Goal: Find specific page/section: Find specific page/section

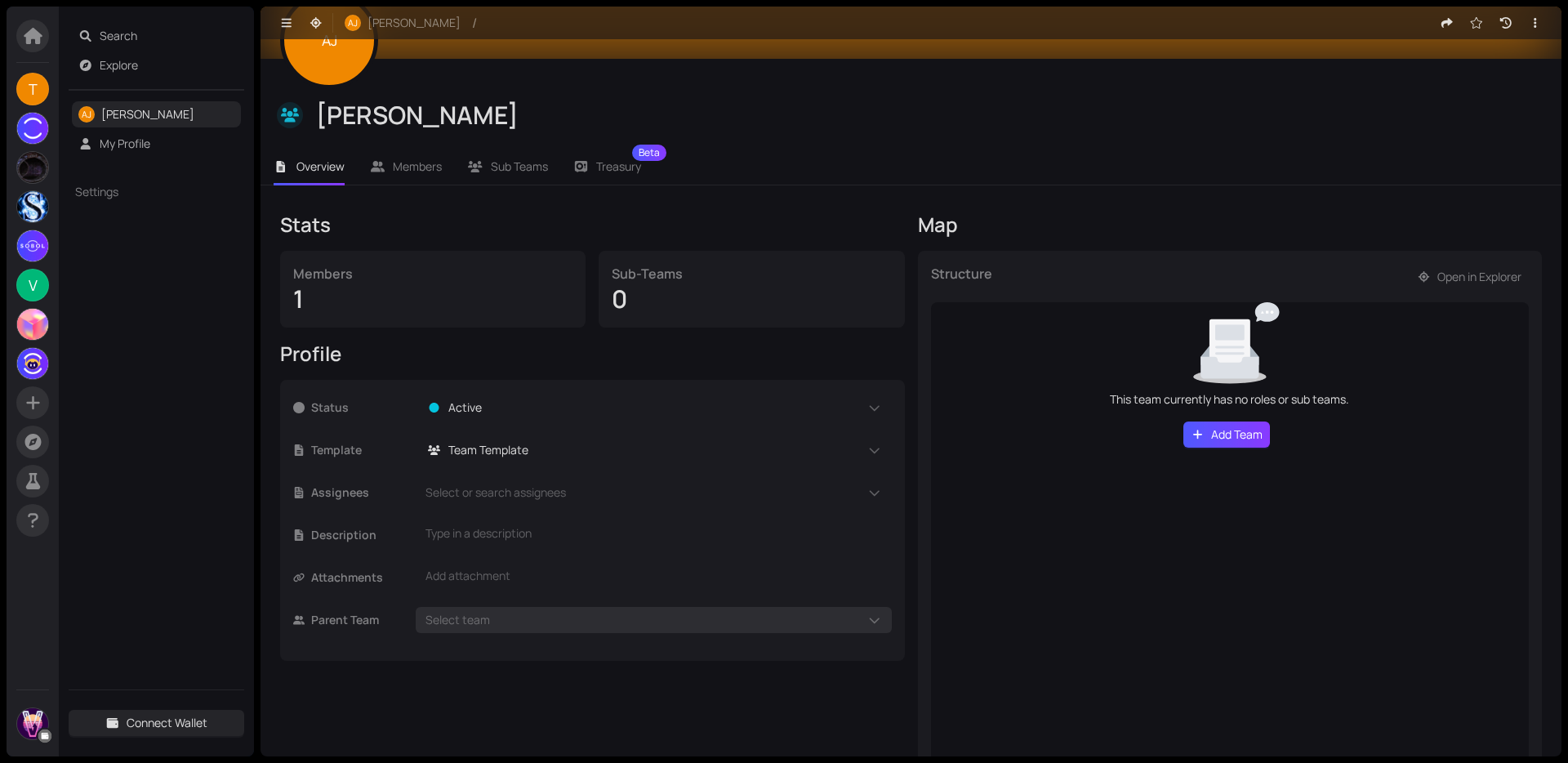
scroll to position [137, 0]
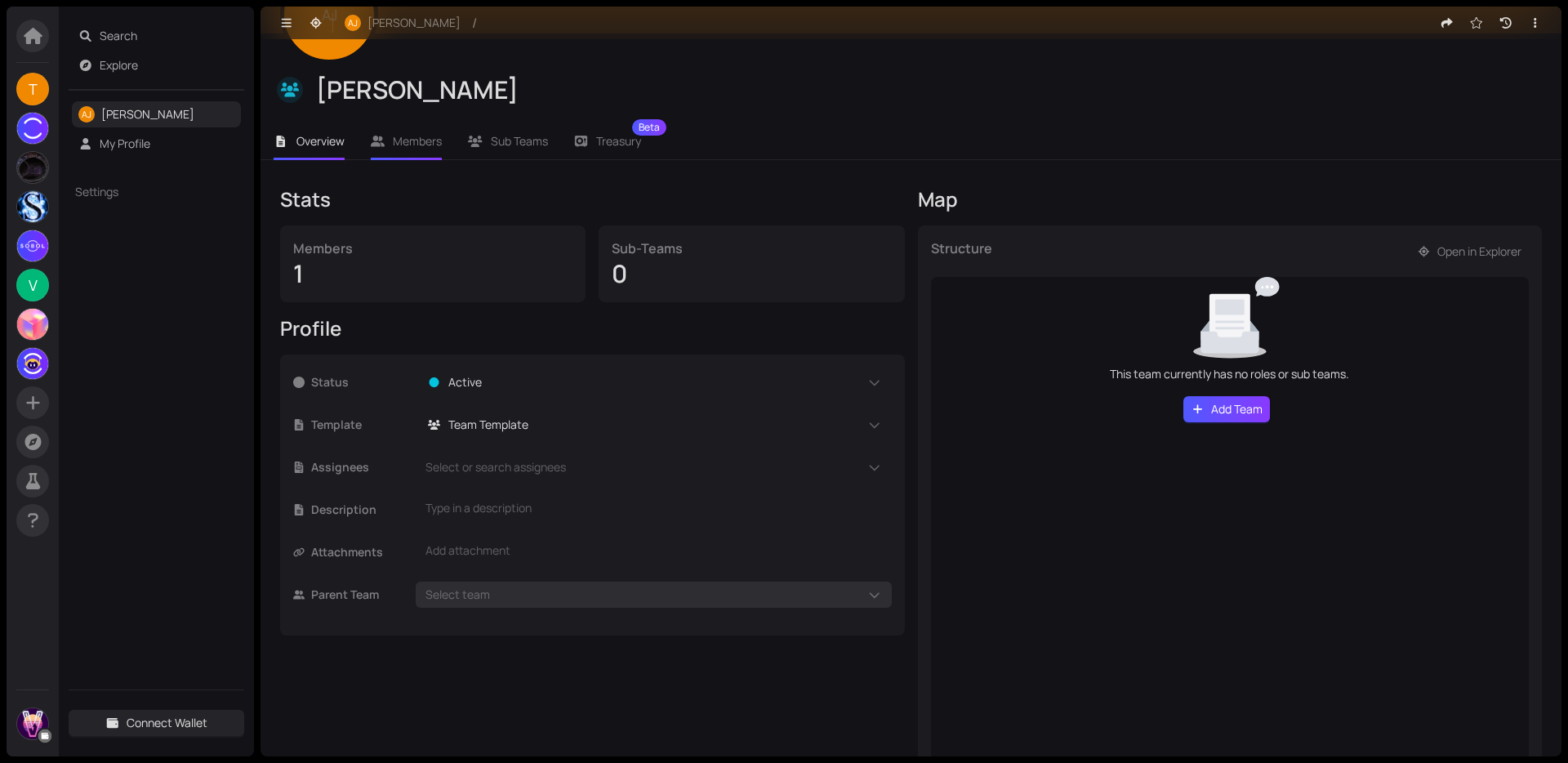
click at [400, 138] on span "Members" at bounding box center [417, 141] width 49 height 16
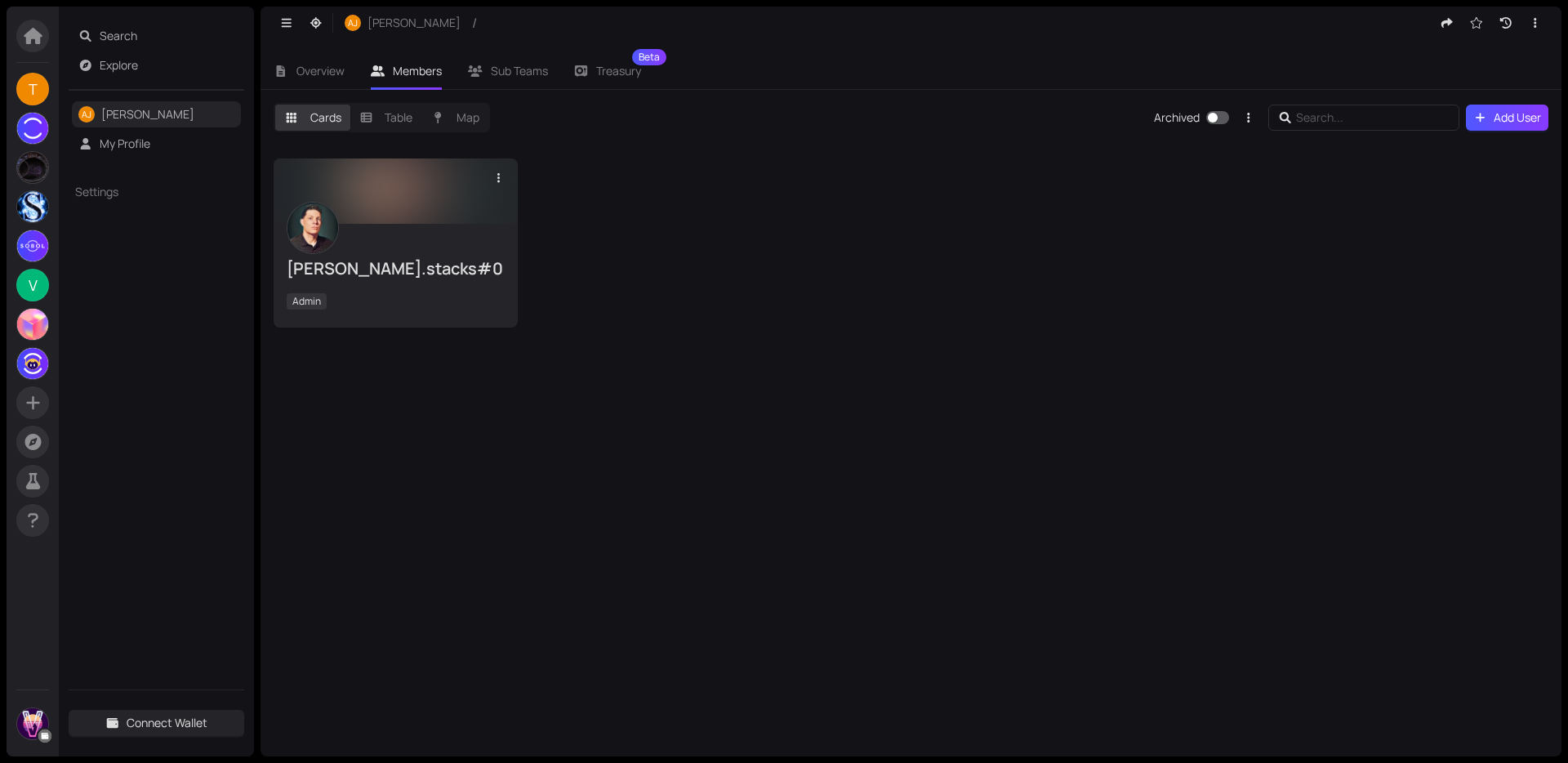
click at [455, 212] on div at bounding box center [395, 191] width 244 height 65
